Goal: Find specific page/section: Find specific page/section

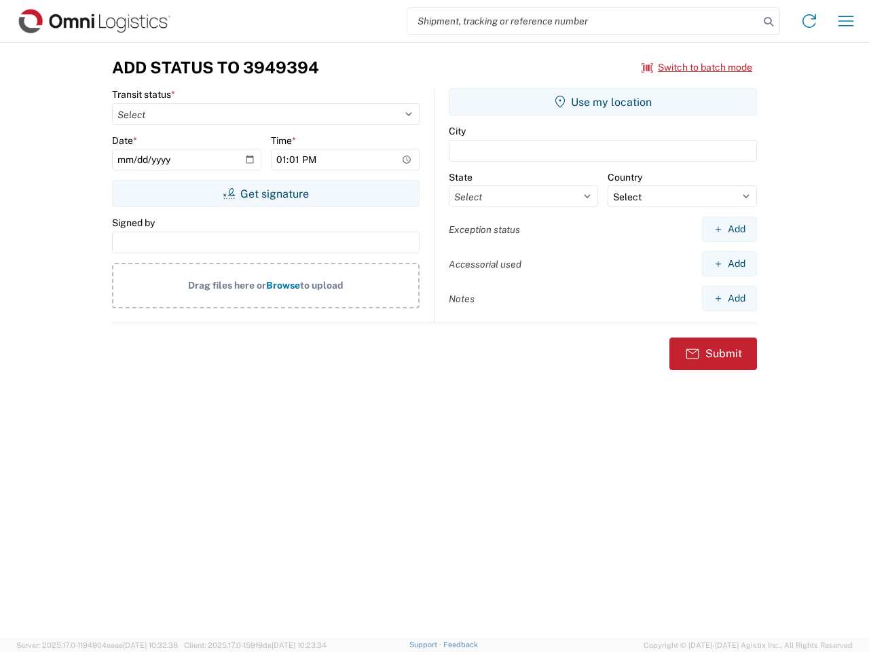
click at [583, 21] on input "search" at bounding box center [584, 21] width 352 height 26
click at [769, 22] on icon at bounding box center [768, 21] width 19 height 19
click at [810, 21] on icon at bounding box center [810, 21] width 22 height 22
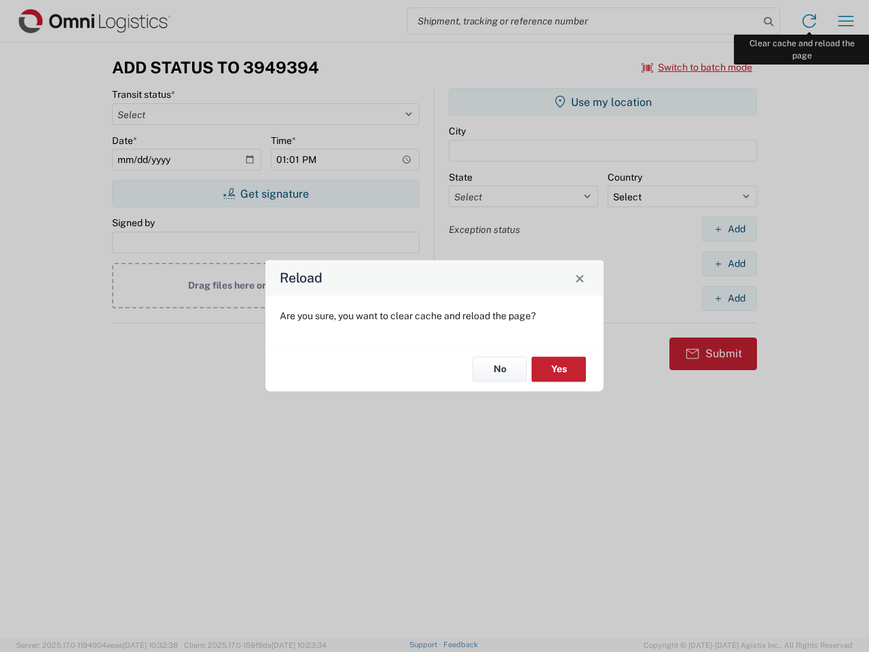
click at [846, 21] on div "Reload Are you sure, you want to clear cache and reload the page? No Yes" at bounding box center [434, 326] width 869 height 652
click at [698, 67] on div "Reload Are you sure, you want to clear cache and reload the page? No Yes" at bounding box center [434, 326] width 869 height 652
click at [266, 194] on div "Reload Are you sure, you want to clear cache and reload the page? No Yes" at bounding box center [434, 326] width 869 height 652
click at [603, 102] on div "Reload Are you sure, you want to clear cache and reload the page? No Yes" at bounding box center [434, 326] width 869 height 652
click at [730, 229] on div "Reload Are you sure, you want to clear cache and reload the page? No Yes" at bounding box center [434, 326] width 869 height 652
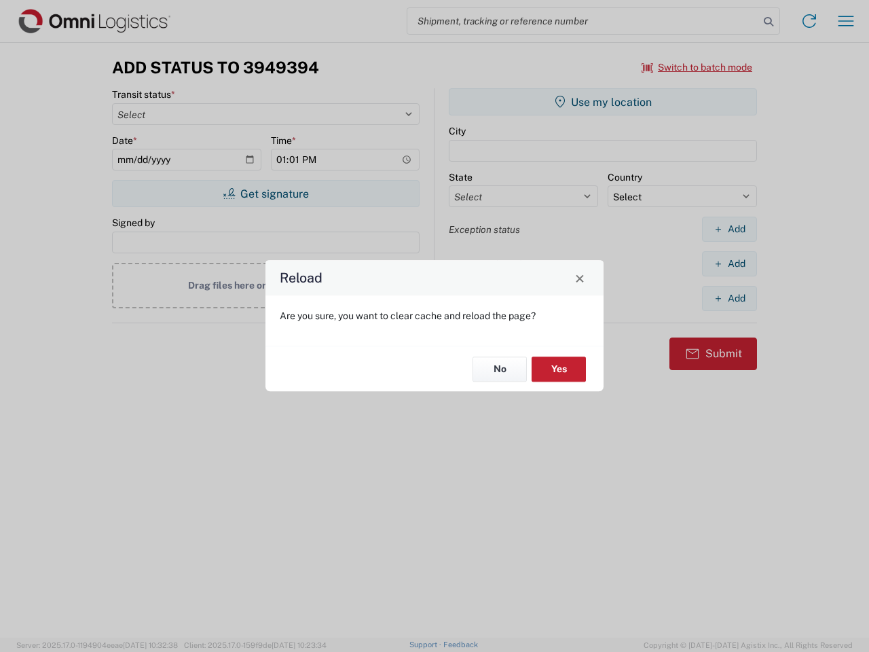
click at [730, 264] on div "Reload Are you sure, you want to clear cache and reload the page? No Yes" at bounding box center [434, 326] width 869 height 652
click at [730, 298] on div "Reload Are you sure, you want to clear cache and reload the page? No Yes" at bounding box center [434, 326] width 869 height 652
